Goal: Check status: Check status

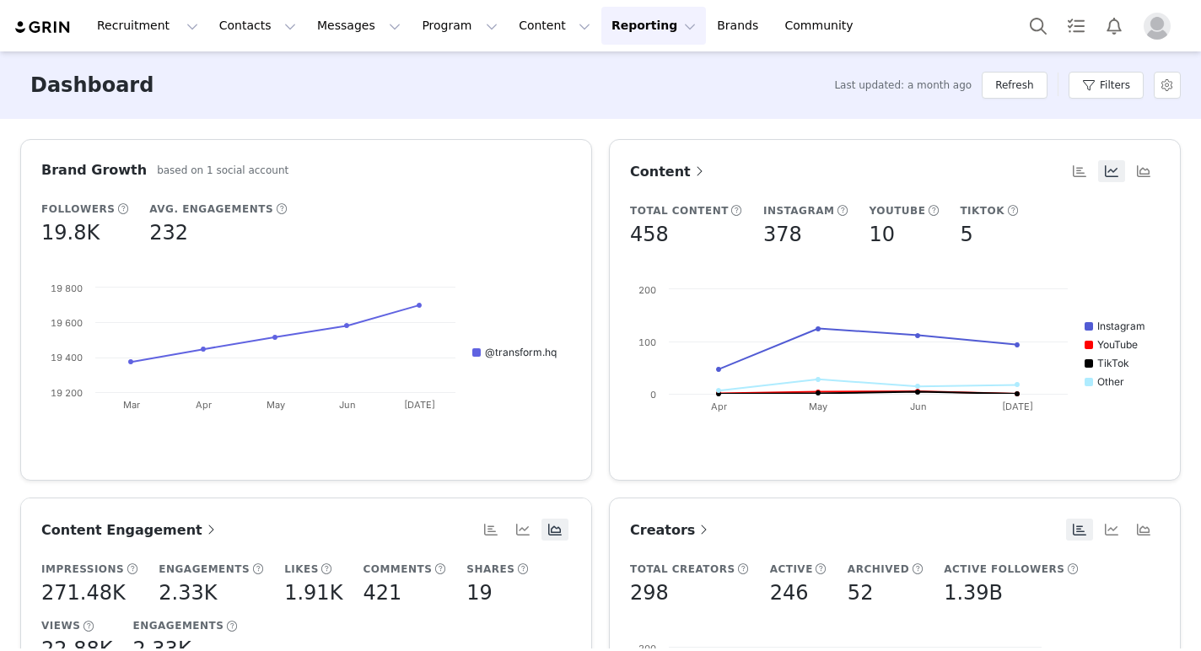
scroll to position [476, 0]
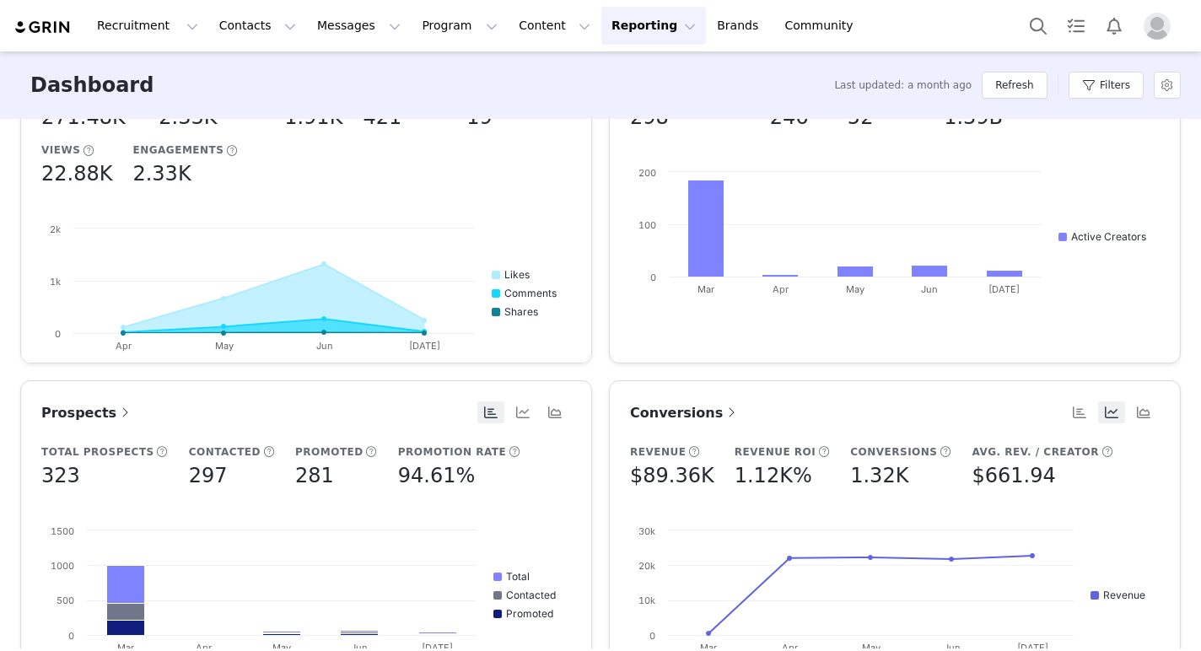
click at [677, 410] on span "Conversions" at bounding box center [685, 413] width 110 height 16
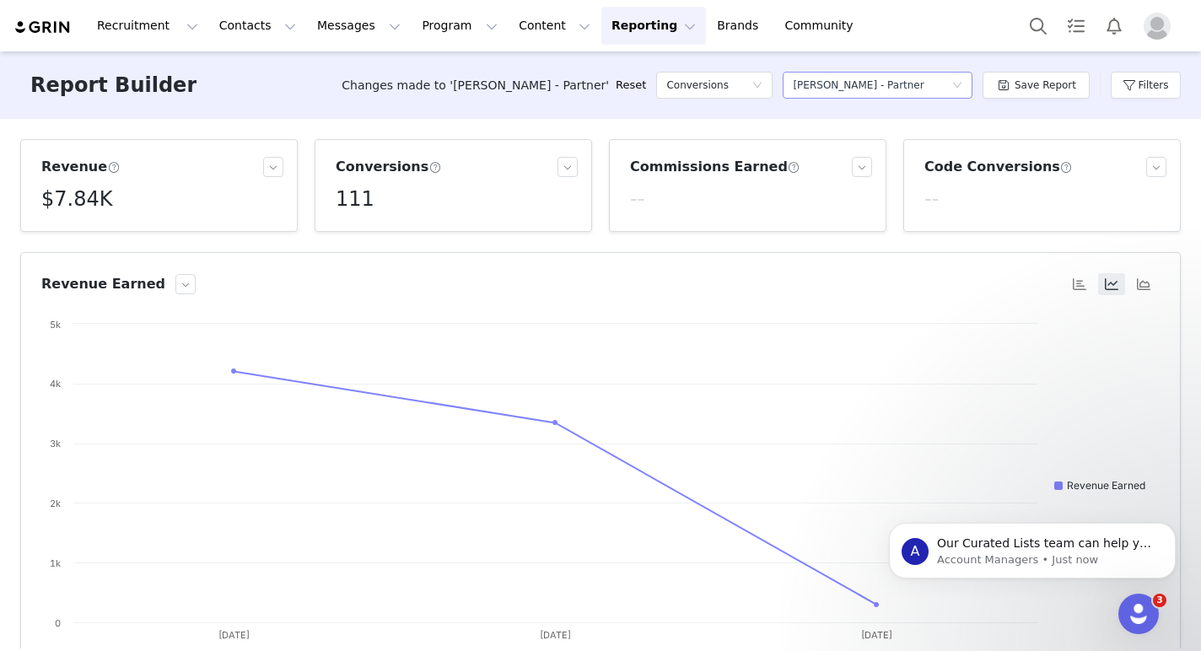
click at [920, 94] on div "Select a report [PERSON_NAME] - Partner" at bounding box center [872, 85] width 159 height 25
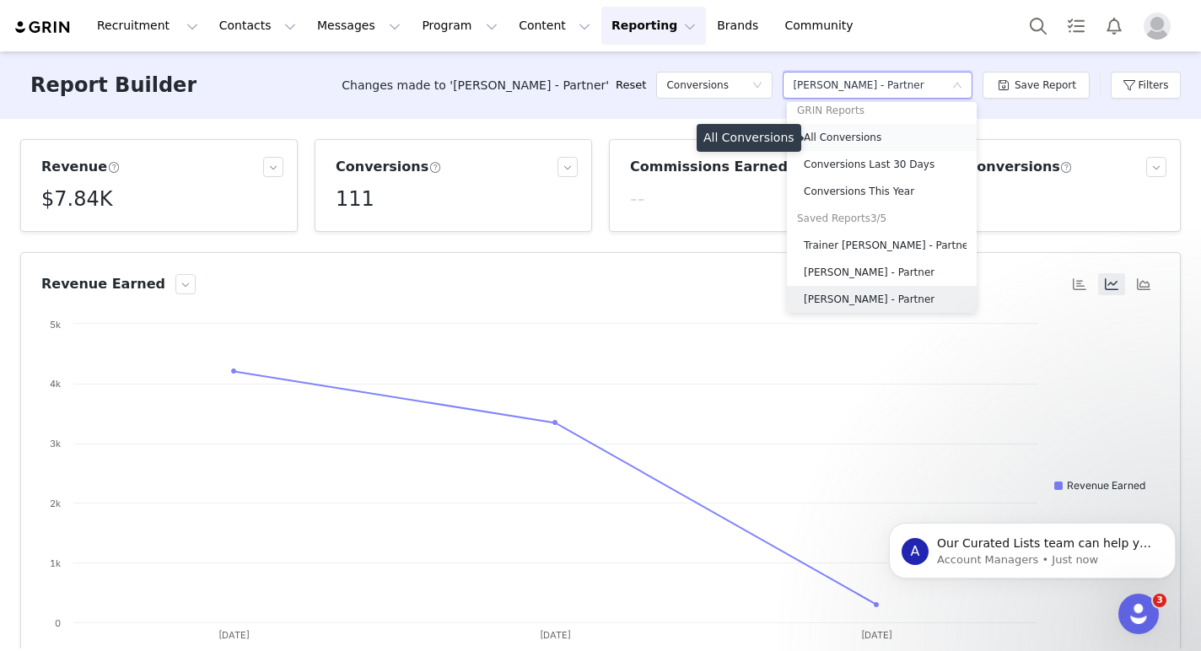
click at [874, 139] on h5 "All Conversions" at bounding box center [885, 137] width 163 height 19
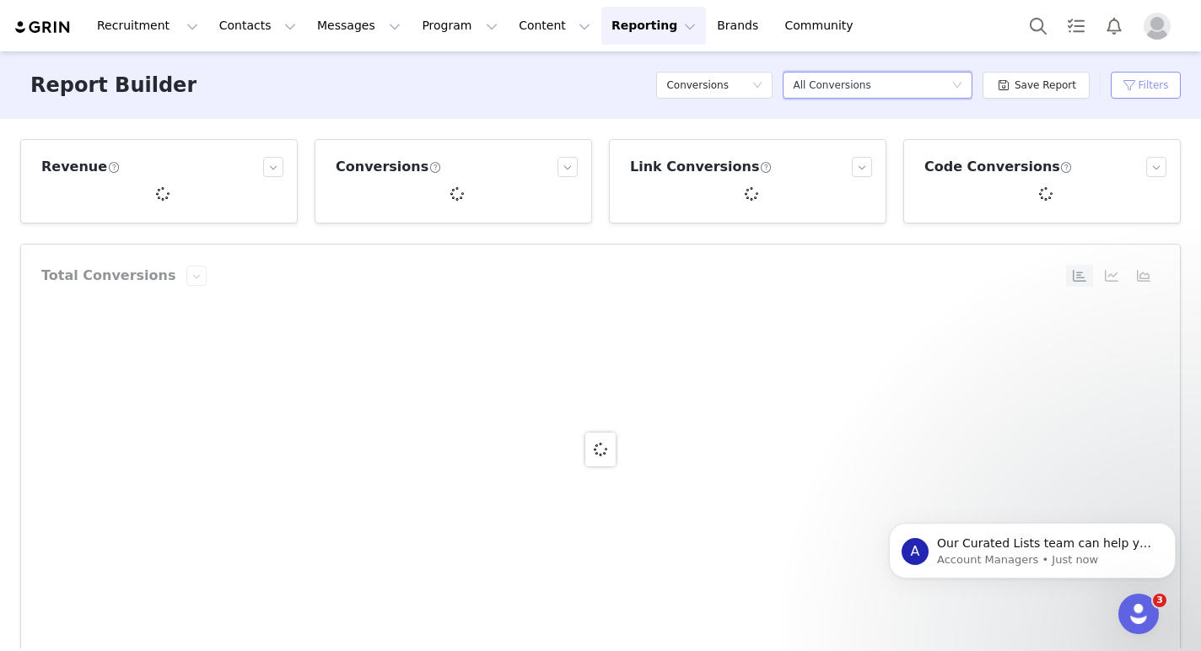
click at [1128, 83] on button "Filters" at bounding box center [1146, 85] width 70 height 27
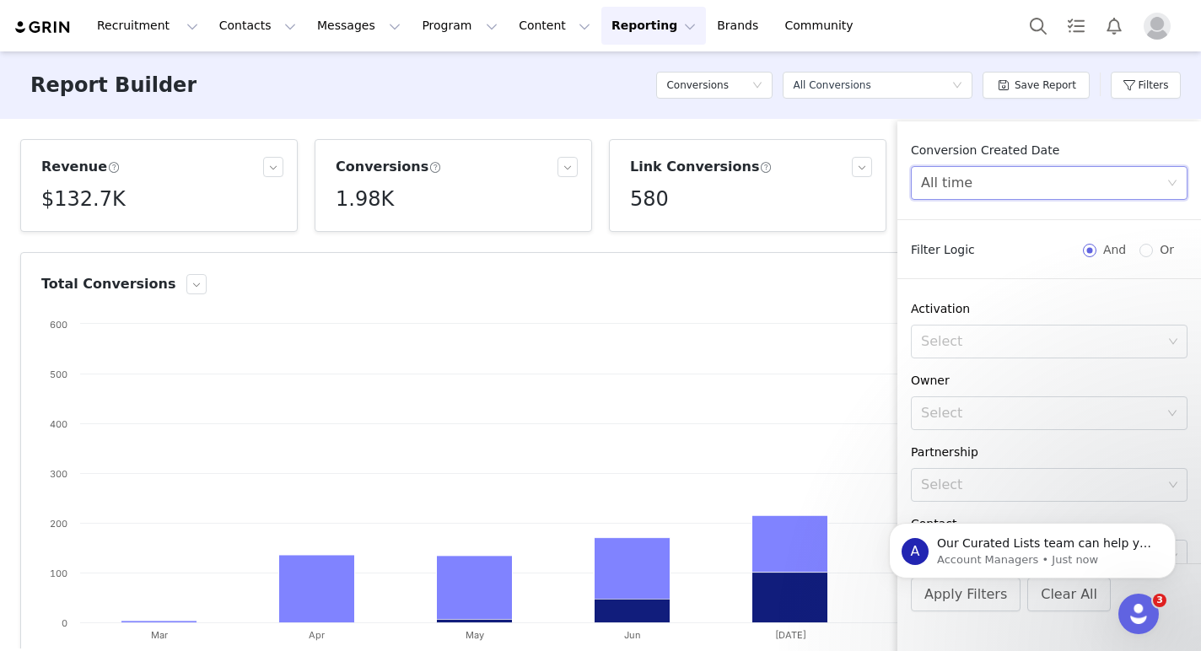
click at [976, 191] on div "All time" at bounding box center [1043, 183] width 245 height 32
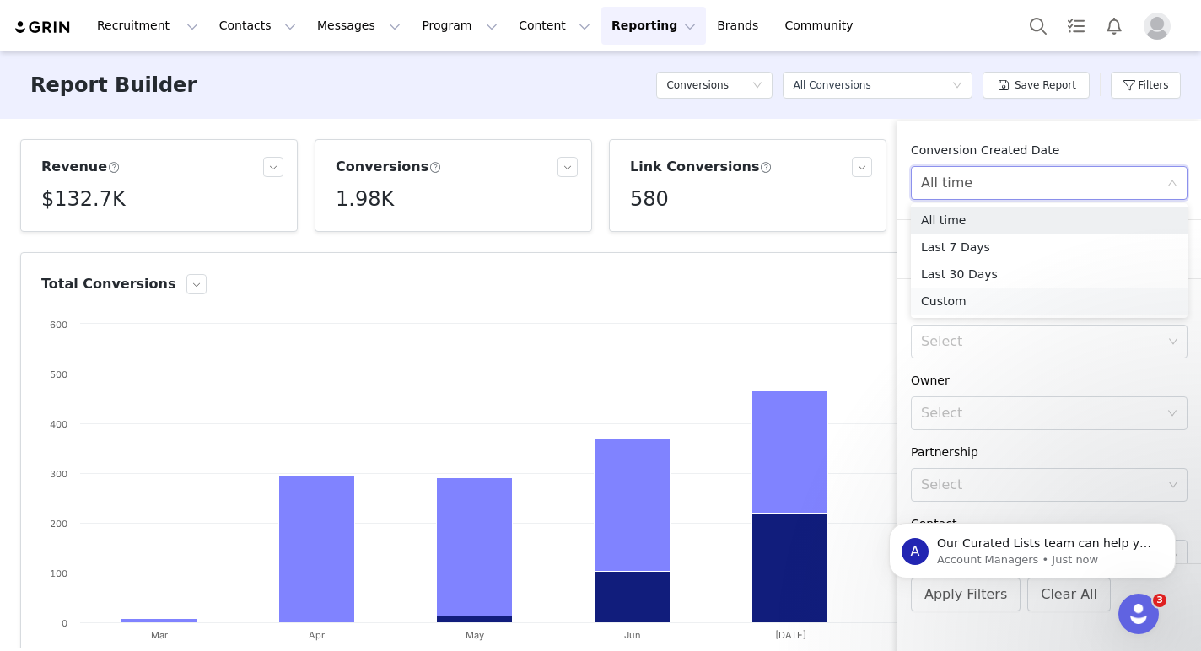
click at [943, 304] on li "Custom" at bounding box center [1049, 301] width 277 height 27
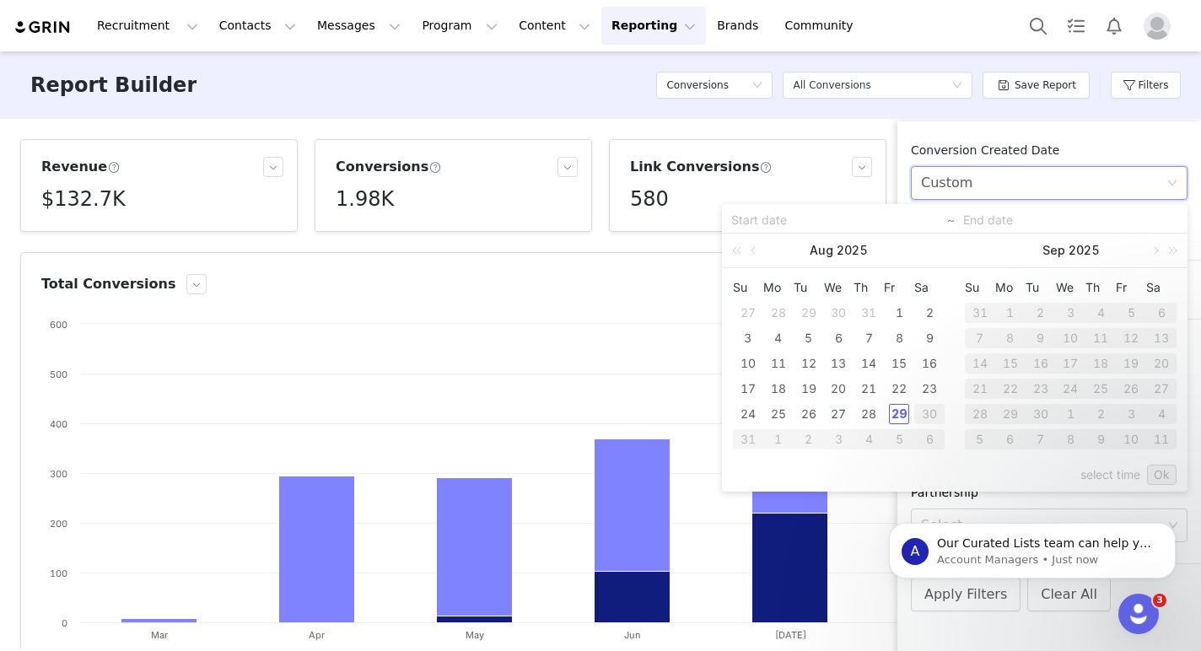
click at [840, 415] on div "27" at bounding box center [838, 414] width 20 height 20
type input "[DATE]"
click at [895, 414] on div "29" at bounding box center [899, 414] width 20 height 20
type input "[DATE]"
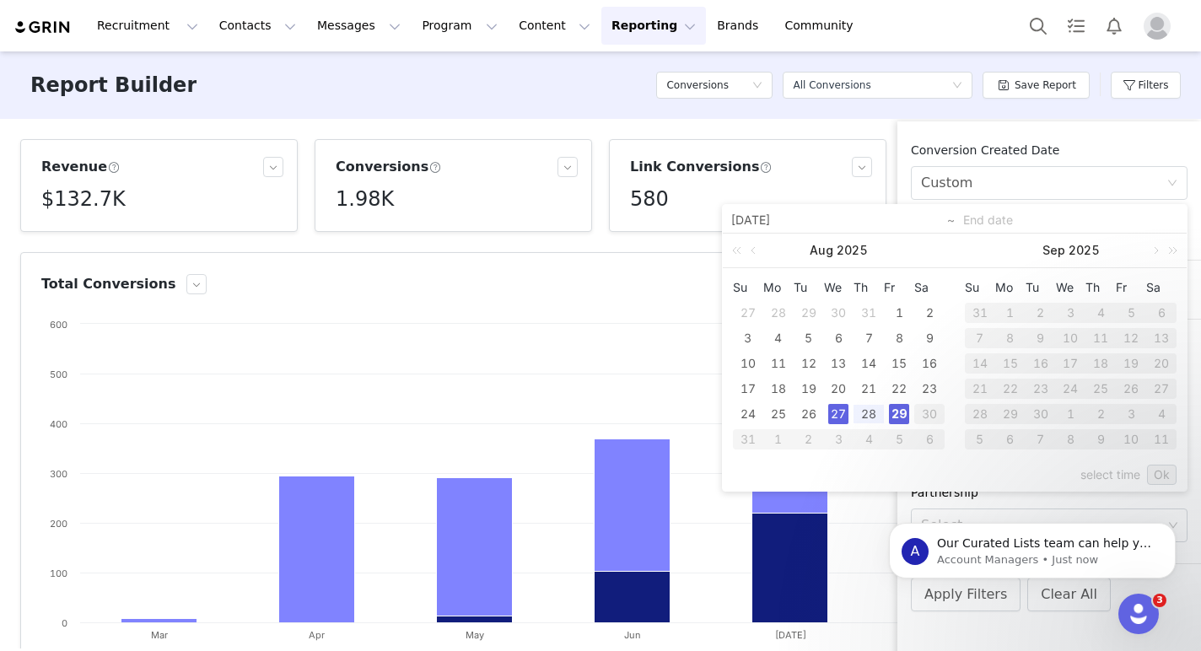
type input "[DATE]"
click at [1159, 463] on div "select time Ok" at bounding box center [955, 475] width 444 height 32
click at [1155, 471] on link "Ok" at bounding box center [1162, 475] width 30 height 20
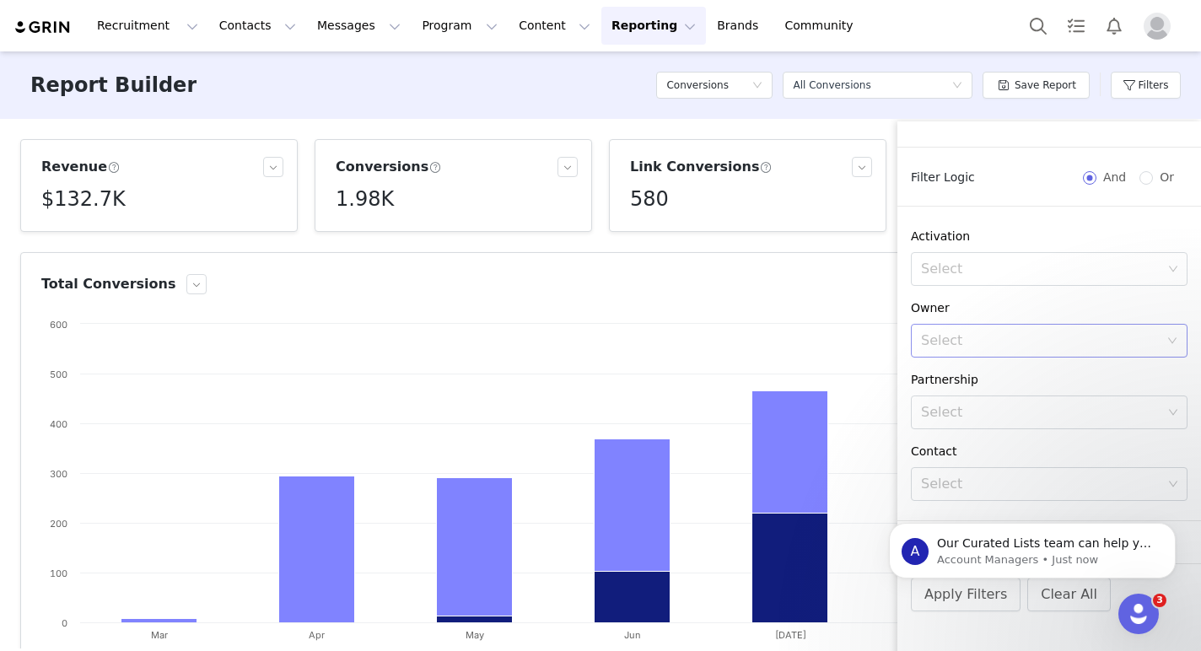
scroll to position [119, 0]
click at [984, 409] on div "Select" at bounding box center [1041, 406] width 241 height 17
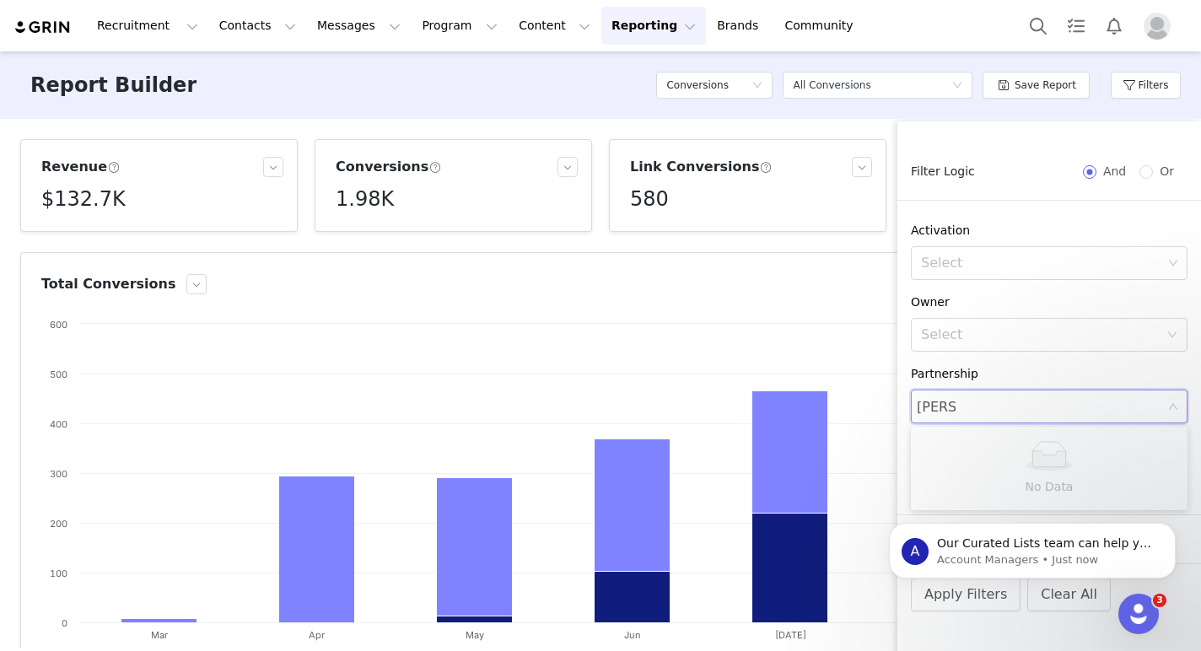
type input "[PERSON_NAME]"
click at [1036, 370] on div "Partnership" at bounding box center [1049, 374] width 277 height 18
click at [1148, 469] on div "A Our Curated Lists team can help you find more creators! Our team of prospect-…" at bounding box center [1032, 473] width 310 height 211
click at [1182, 481] on div "A Our Curated Lists team can help you find more creators! Our team of prospect-…" at bounding box center [1032, 473] width 310 height 211
click at [1166, 530] on icon "Dismiss notification" at bounding box center [1170, 527] width 9 height 9
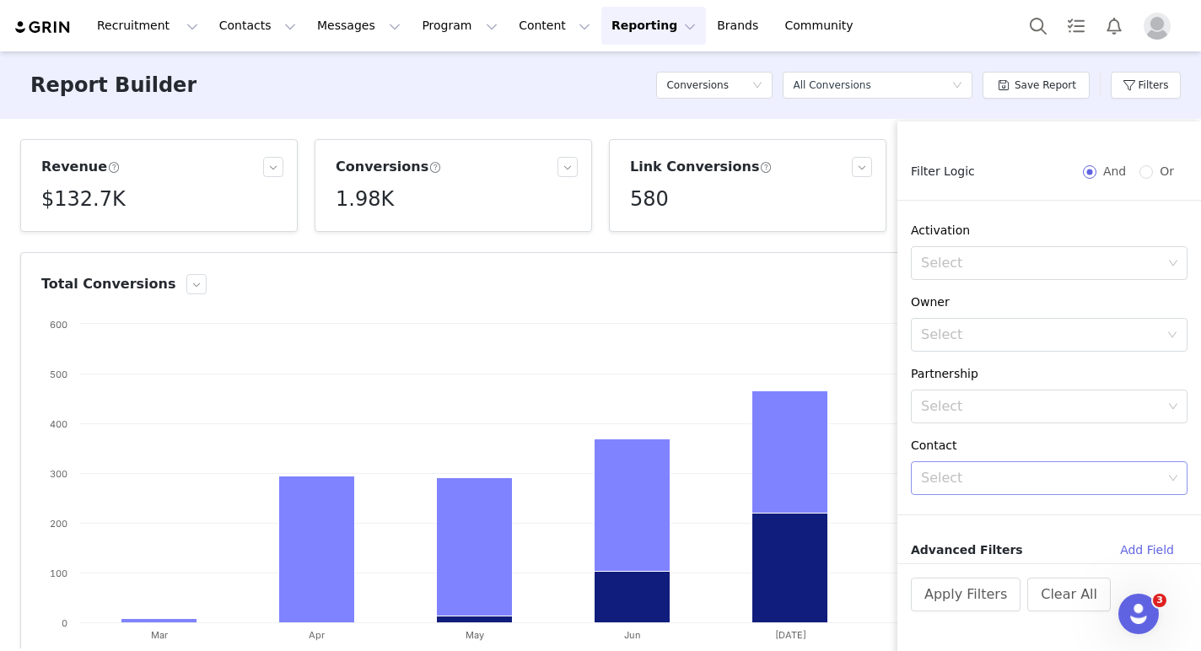
click at [972, 474] on div "Select" at bounding box center [1041, 478] width 241 height 17
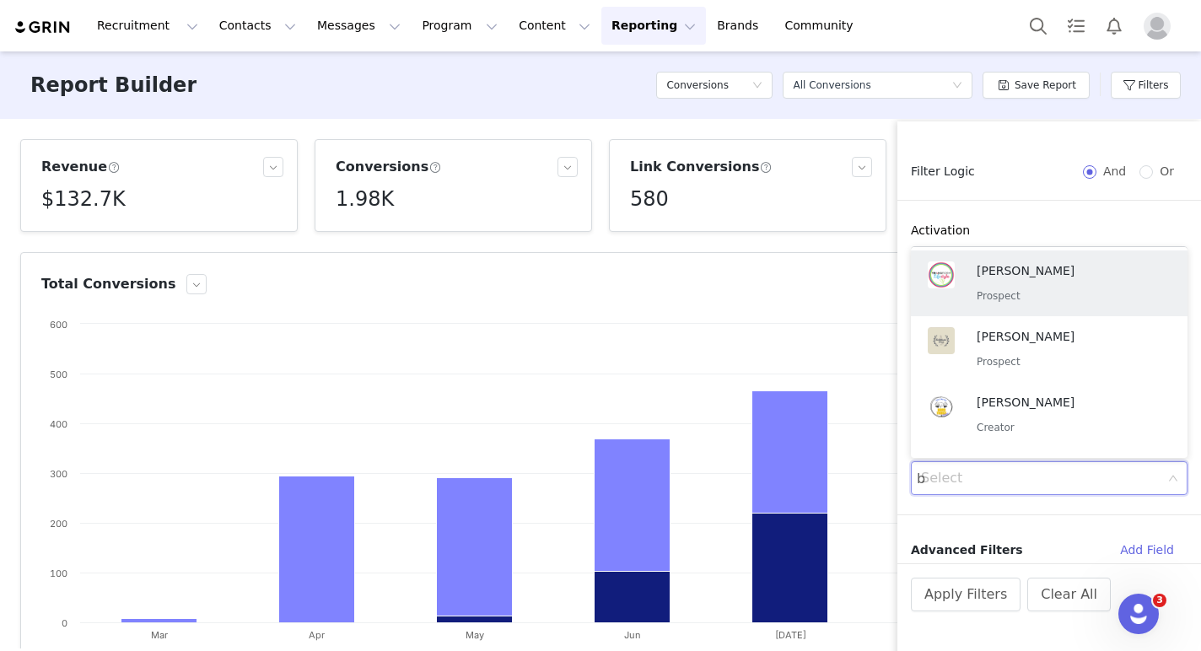
type input "[PERSON_NAME]"
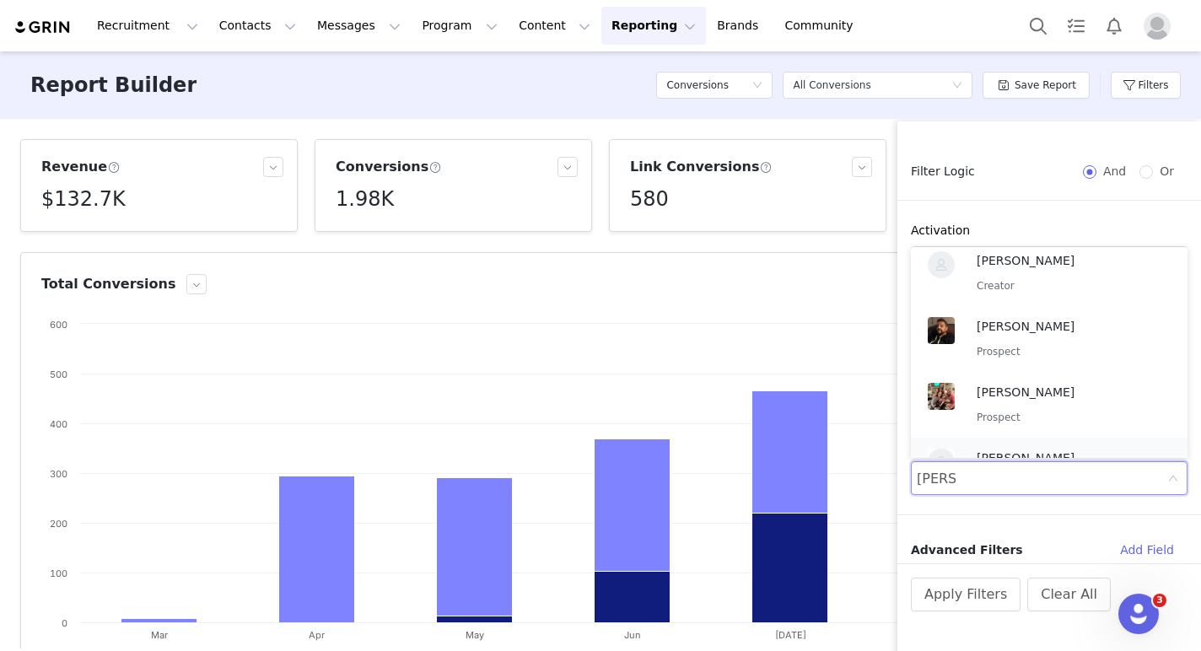
scroll to position [0, 0]
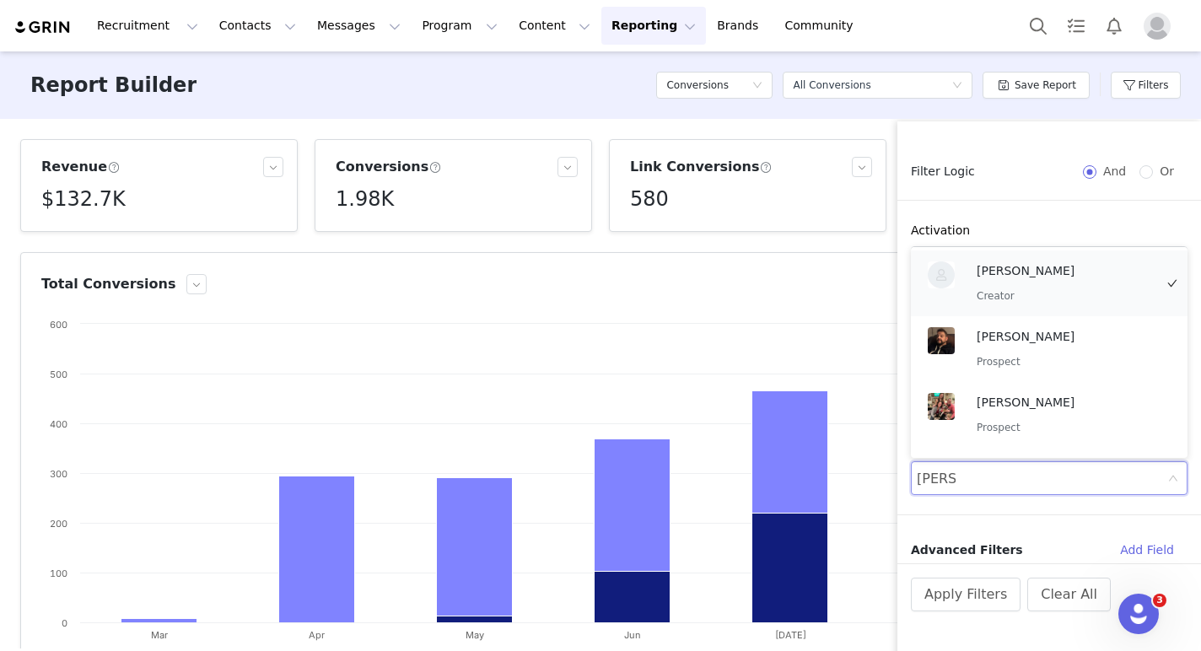
click at [1047, 283] on div "[PERSON_NAME] Creator" at bounding box center [1065, 283] width 177 height 44
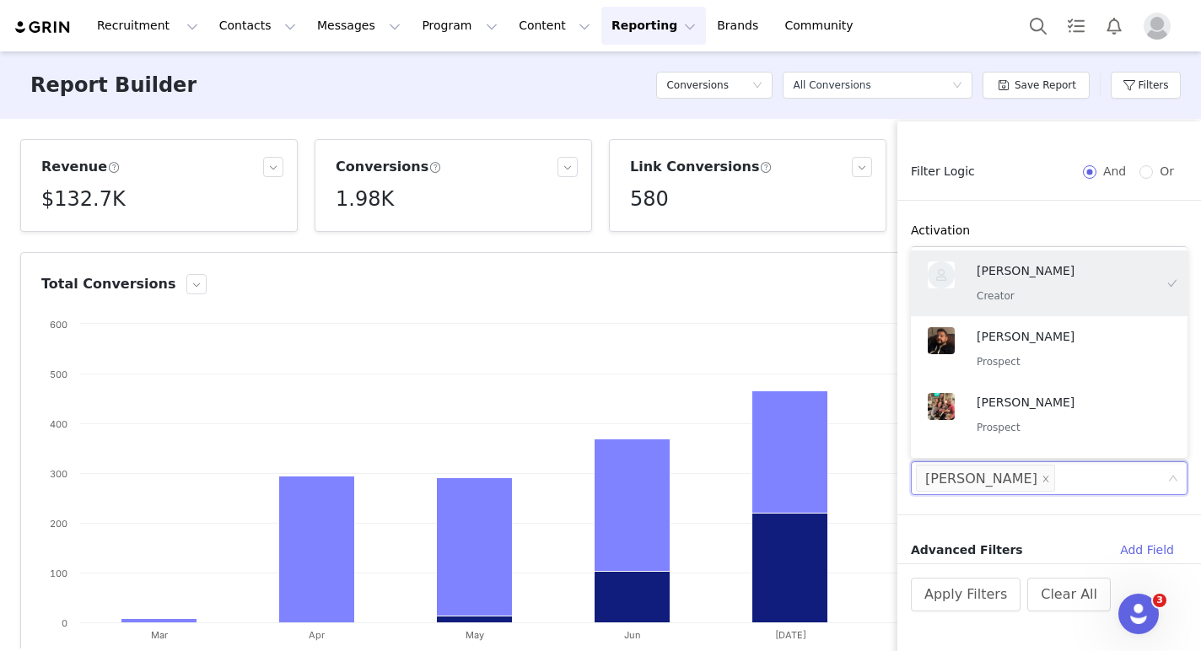
click at [1044, 510] on div "Conversion Created Date Custom [DATE] ~ [DATE] Filter Logic And Or Activation S…" at bounding box center [1049, 353] width 304 height 422
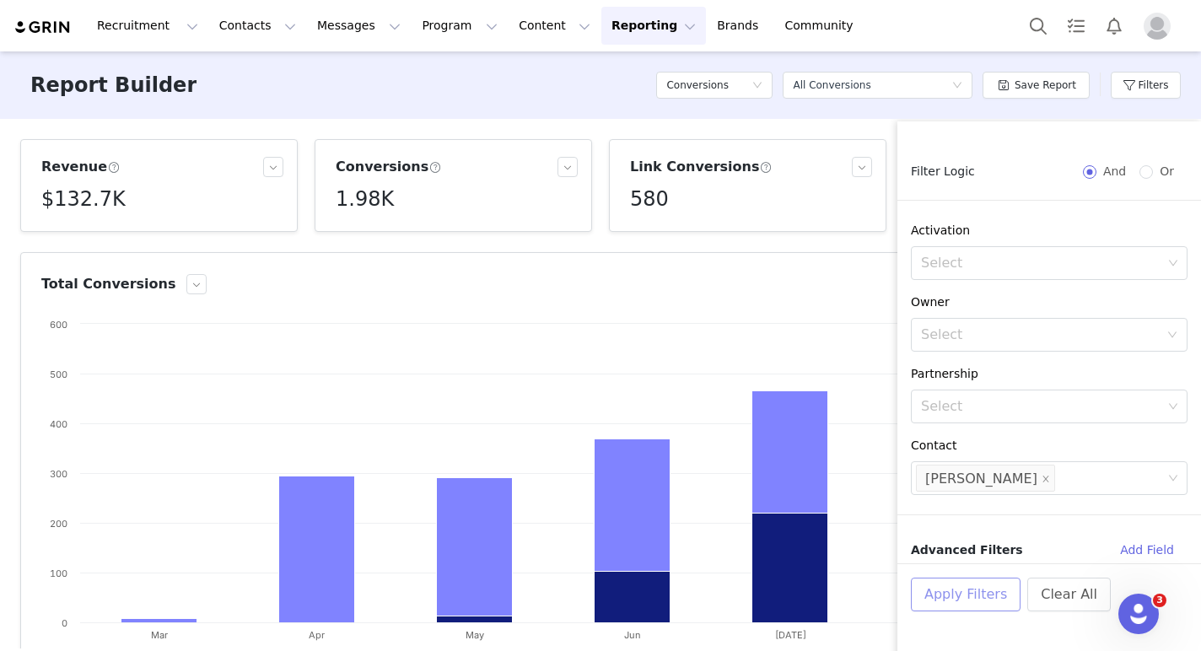
click at [975, 589] on button "Apply Filters" at bounding box center [966, 595] width 110 height 34
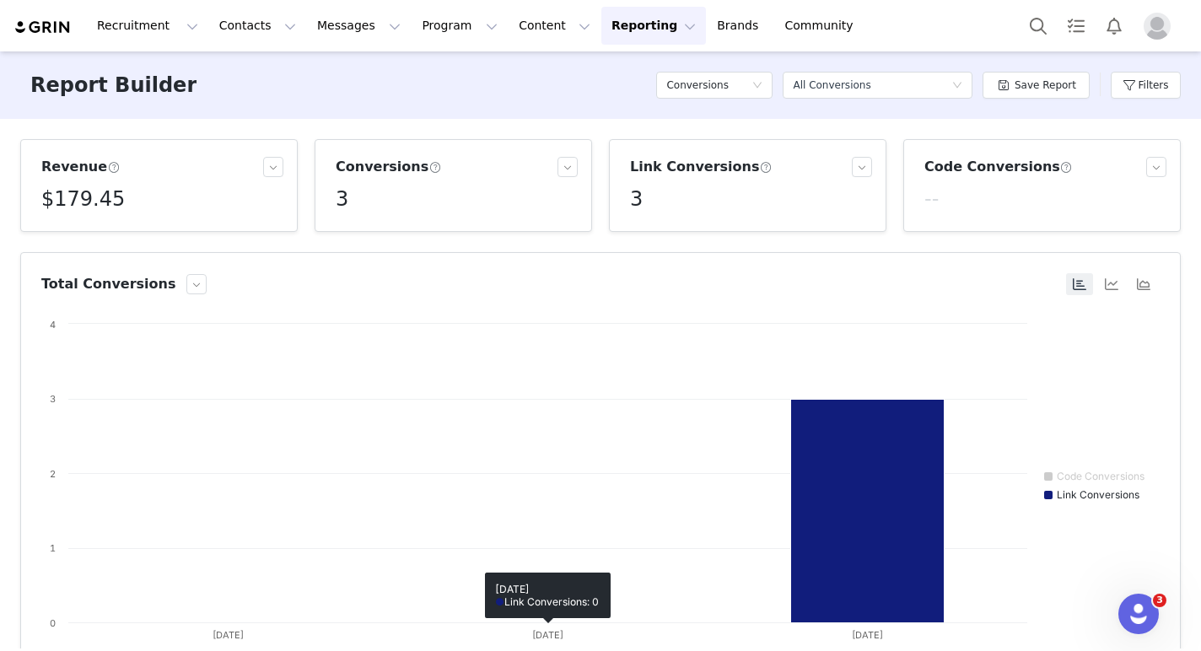
scroll to position [362, 0]
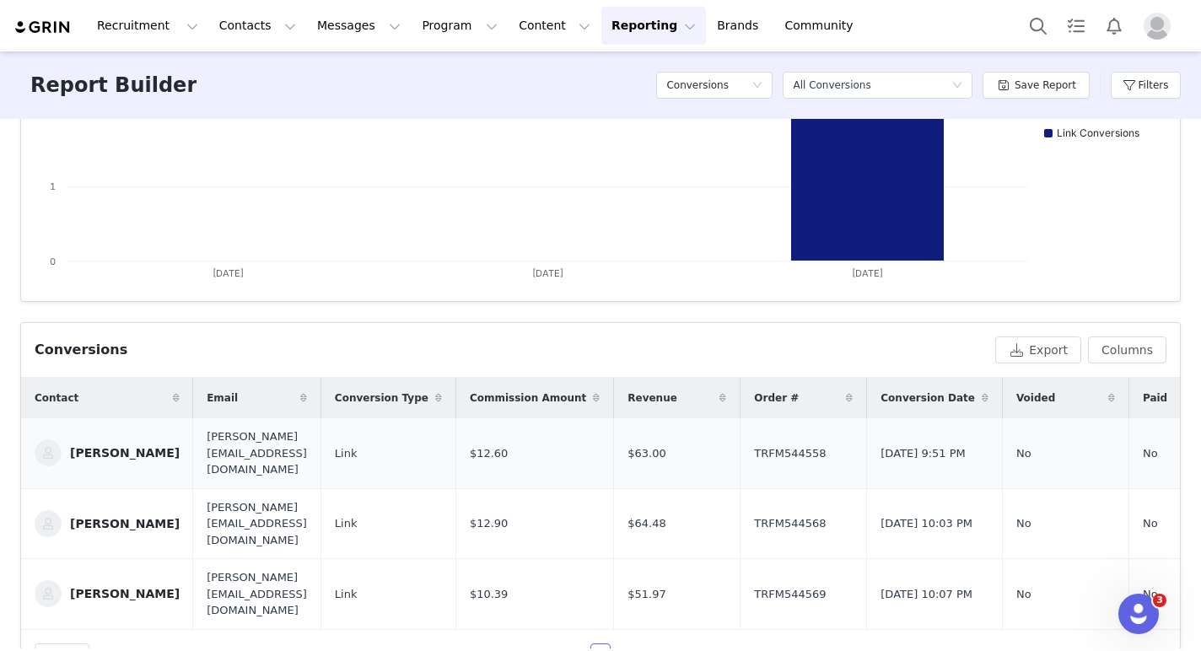
click at [788, 445] on span "TRFM544558" at bounding box center [790, 453] width 72 height 17
copy span "TRFM544558"
